Goal: Check status

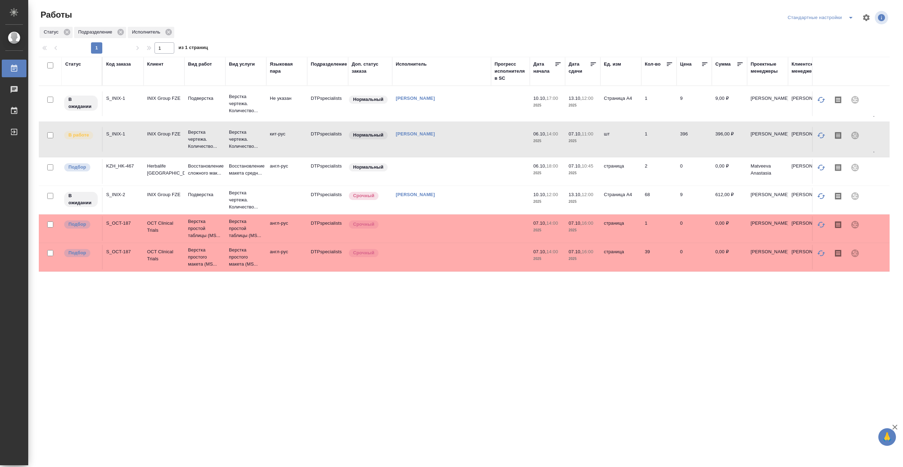
click at [592, 66] on icon at bounding box center [593, 64] width 5 height 4
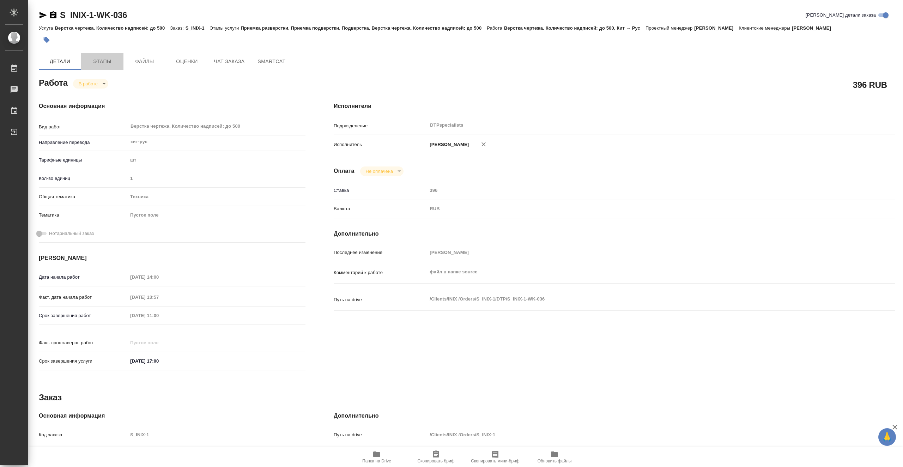
click at [104, 57] on span "Этапы" at bounding box center [102, 61] width 34 height 9
